Goal: Obtain resource: Obtain resource

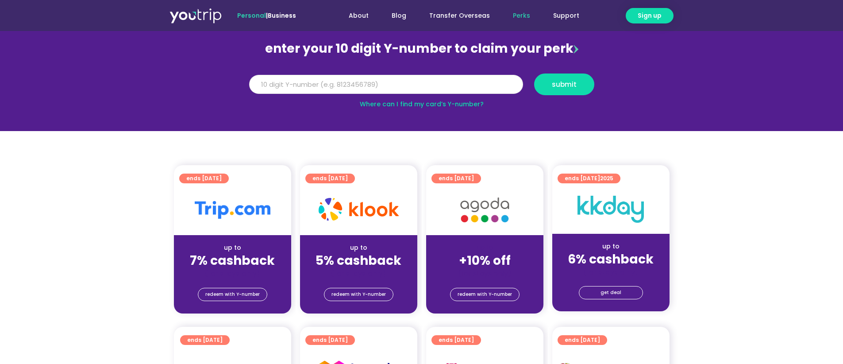
click at [440, 80] on input "Y Number" at bounding box center [386, 84] width 274 height 19
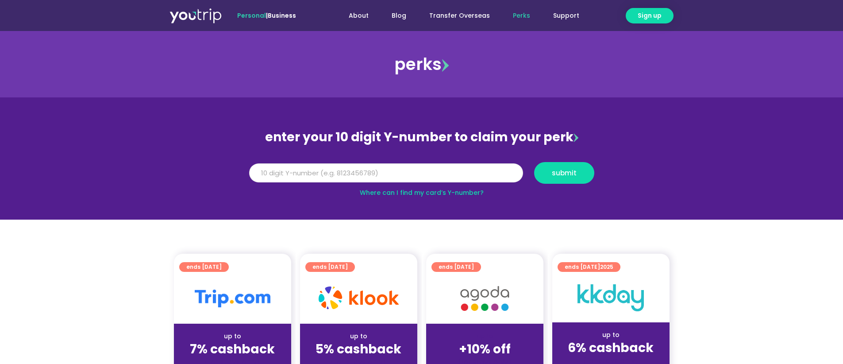
click at [372, 169] on input "Y Number" at bounding box center [386, 172] width 274 height 19
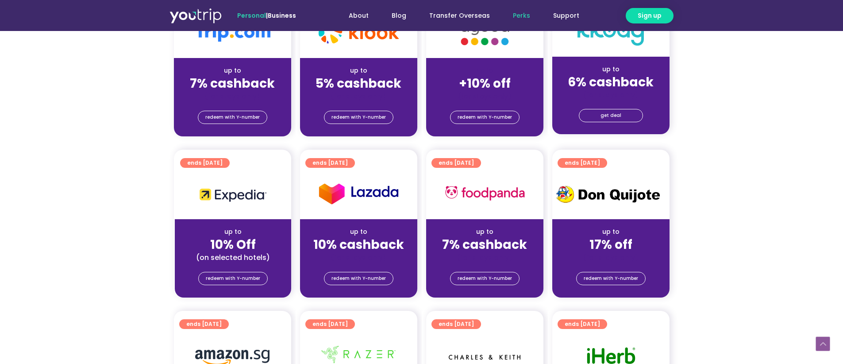
scroll to position [398, 0]
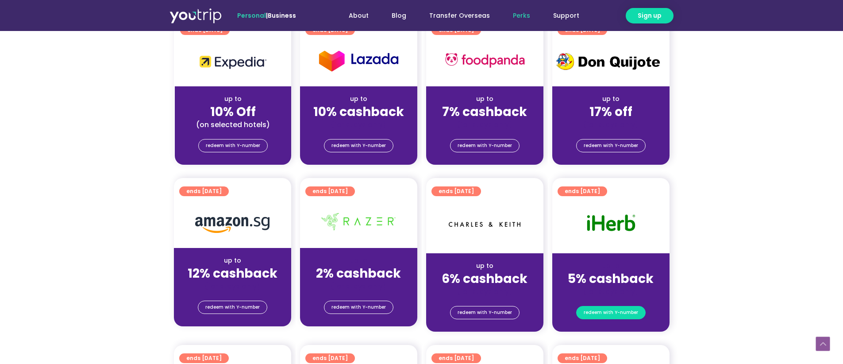
type input "8123456789"
click at [603, 312] on span "redeem with Y-number" at bounding box center [611, 312] width 54 height 12
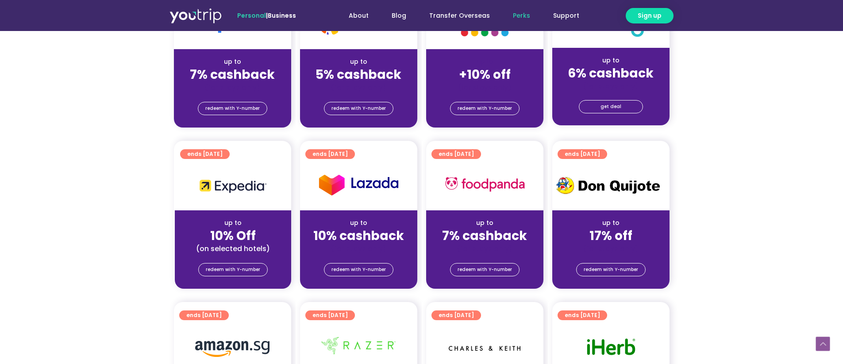
scroll to position [407, 0]
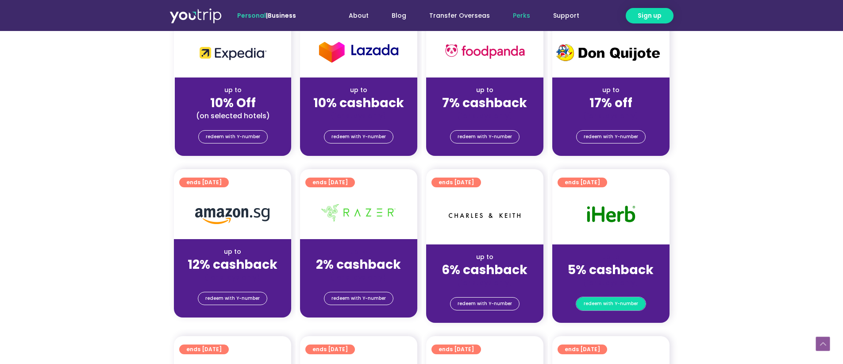
click at [623, 308] on span "redeem with Y-number" at bounding box center [611, 303] width 54 height 12
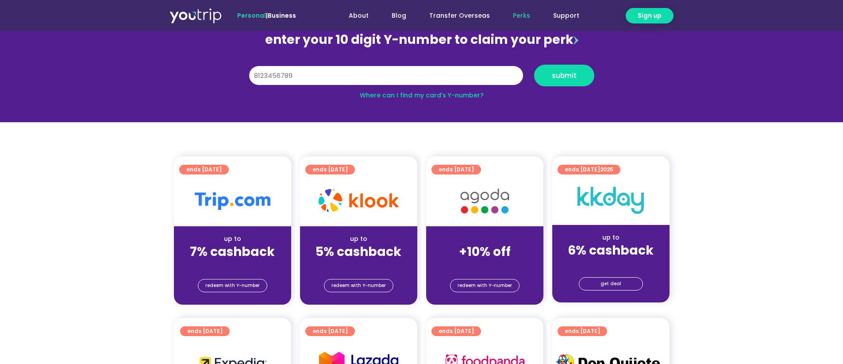
click at [421, 72] on input "8123456789" at bounding box center [386, 75] width 274 height 19
click at [570, 75] on span "submit" at bounding box center [564, 75] width 25 height 7
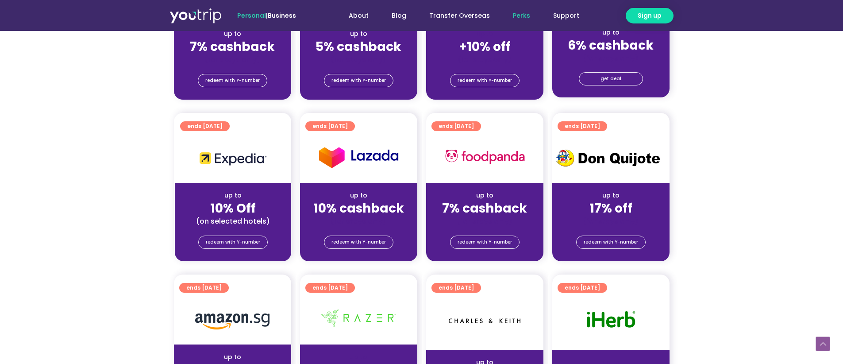
scroll to position [407, 0]
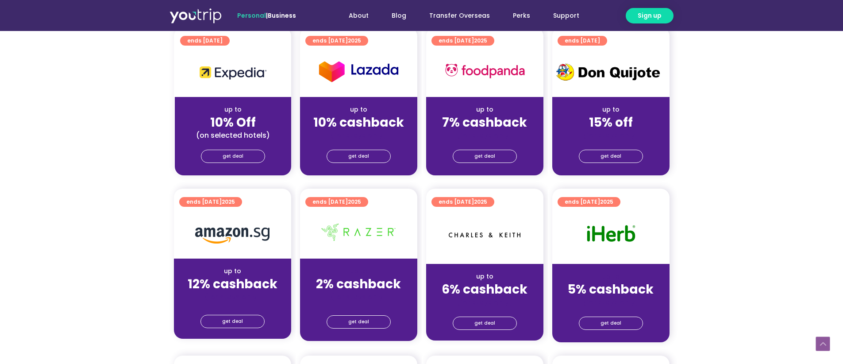
scroll to position [443, 0]
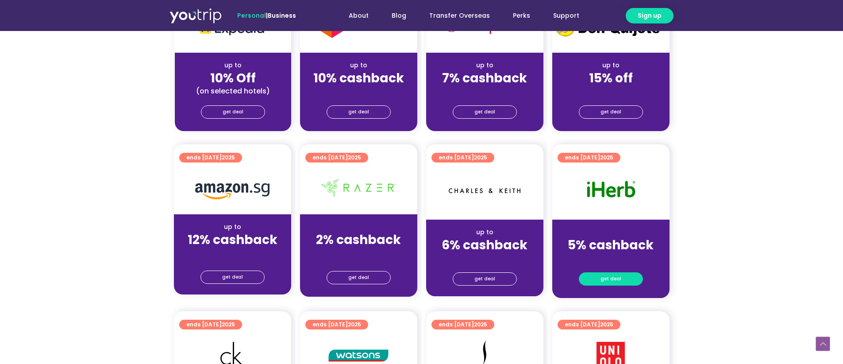
click at [612, 277] on span "get deal" at bounding box center [611, 279] width 21 height 12
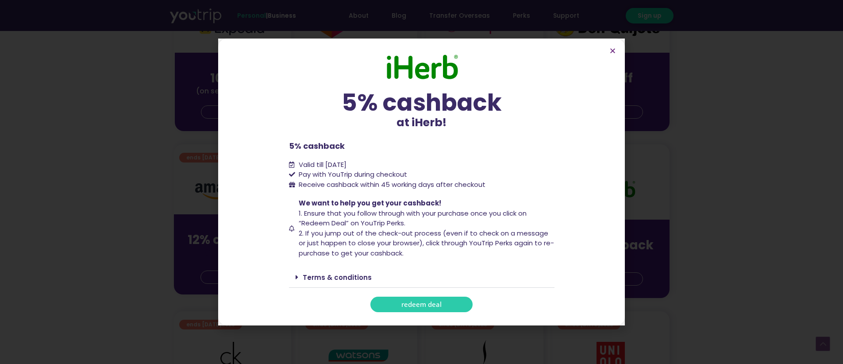
click at [352, 278] on link "Terms & conditions" at bounding box center [337, 277] width 69 height 9
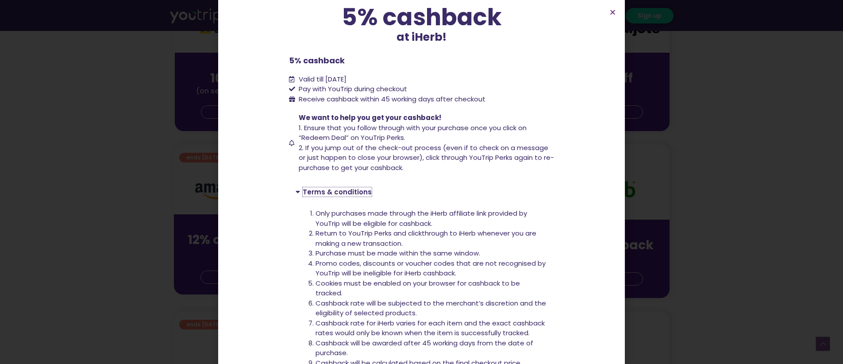
scroll to position [0, 0]
